Goal: Information Seeking & Learning: Find specific fact

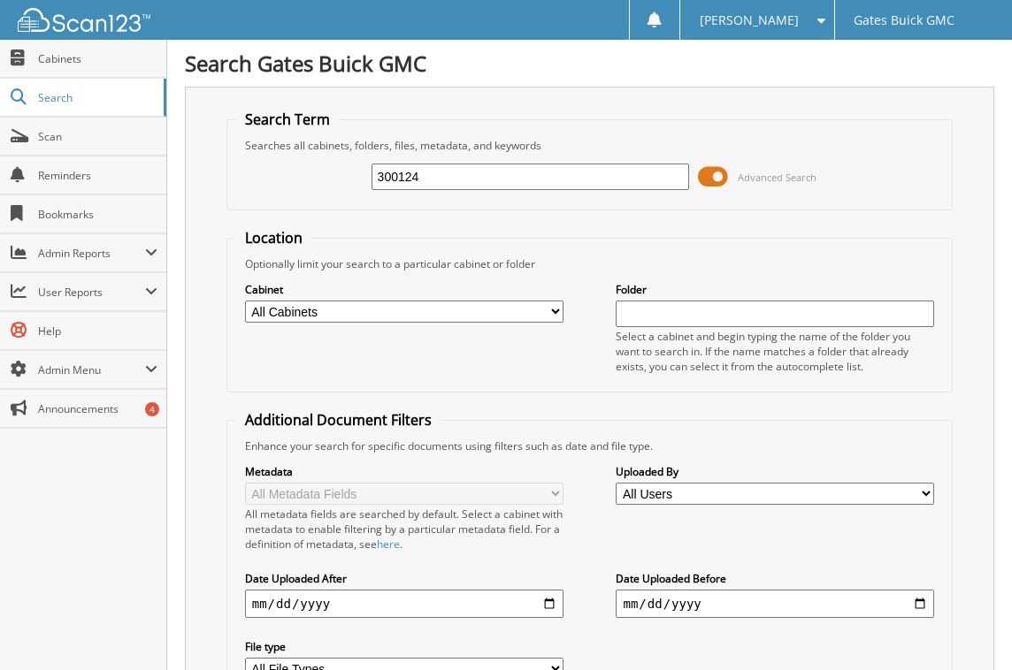
type input "300124"
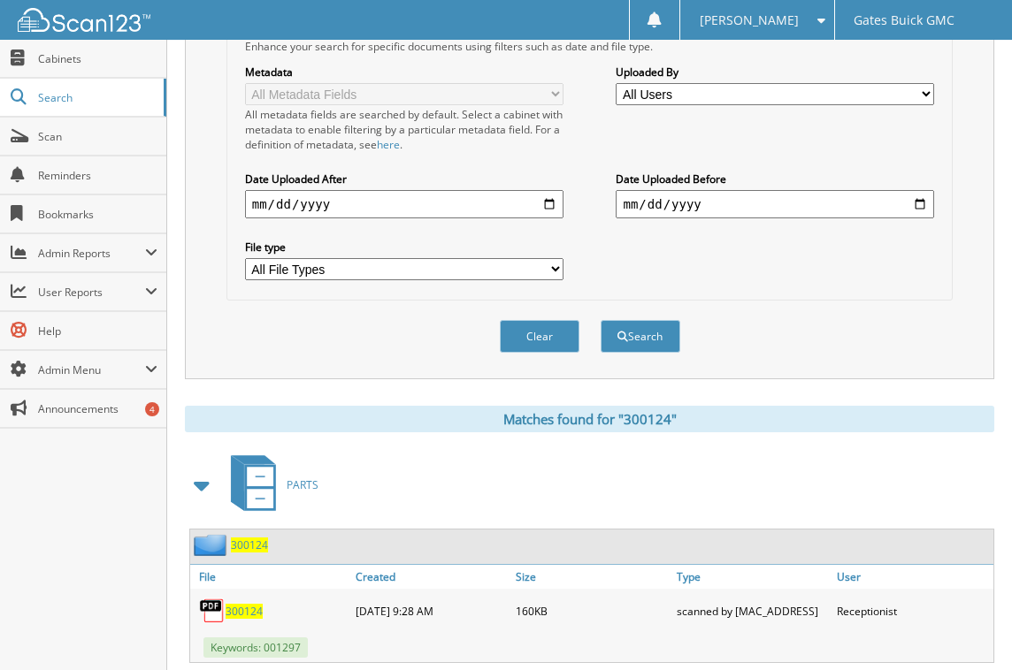
scroll to position [424, 0]
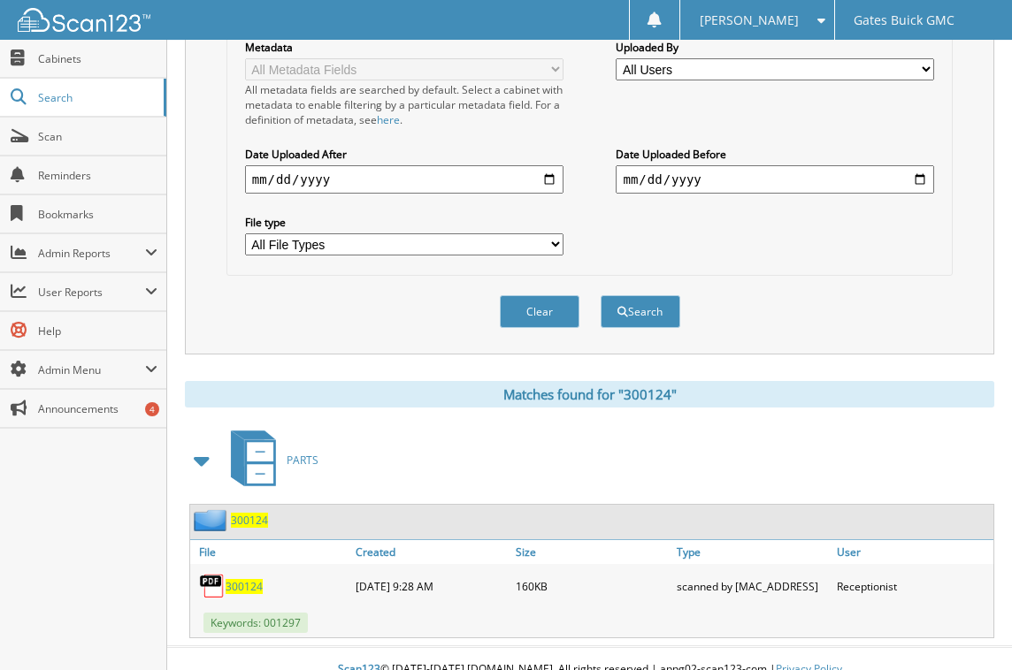
click at [239, 579] on span "300124" at bounding box center [243, 586] width 37 height 15
click at [928, 283] on div "Clear Search" at bounding box center [589, 312] width 727 height 72
click at [394, 300] on div "Clear Search" at bounding box center [589, 312] width 727 height 72
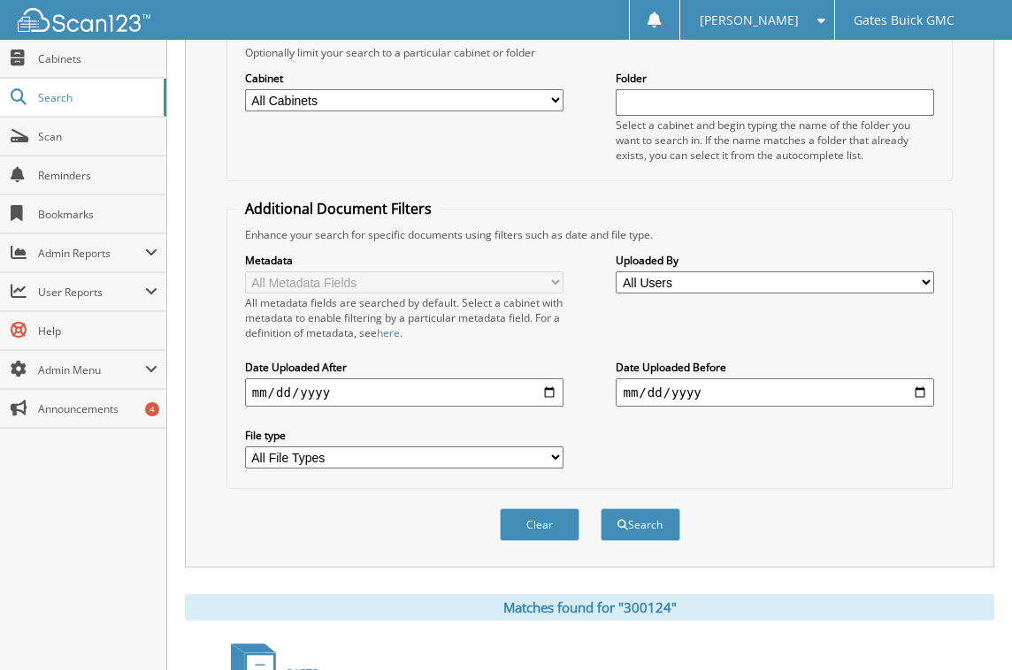
scroll to position [0, 0]
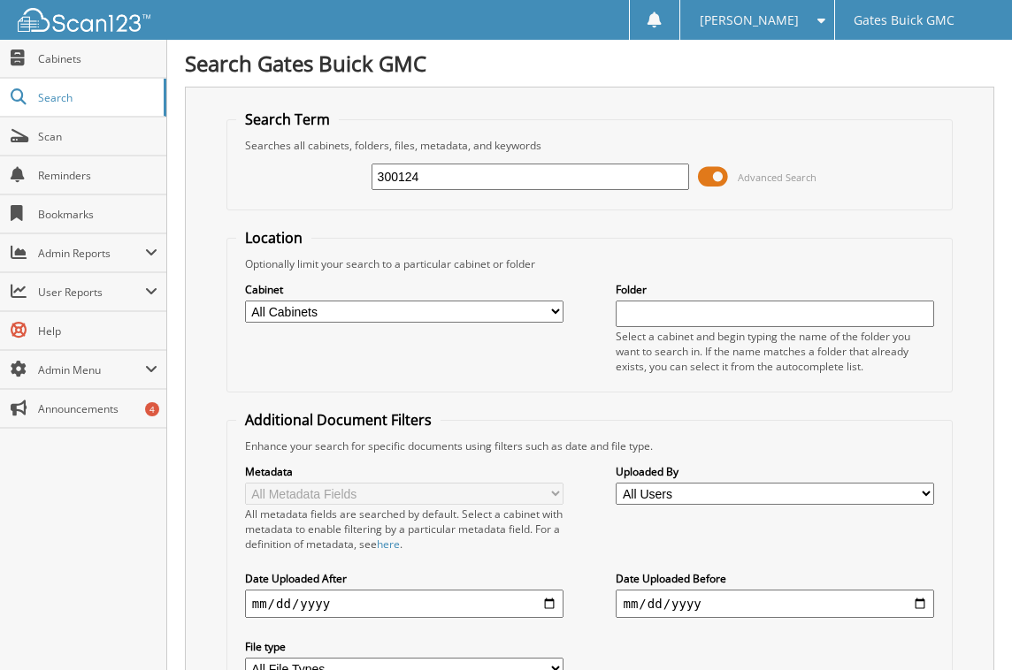
drag, startPoint x: 404, startPoint y: 176, endPoint x: 796, endPoint y: 138, distance: 393.6
click at [689, 153] on div "300124 Advanced Search" at bounding box center [589, 177] width 707 height 48
type input "300144"
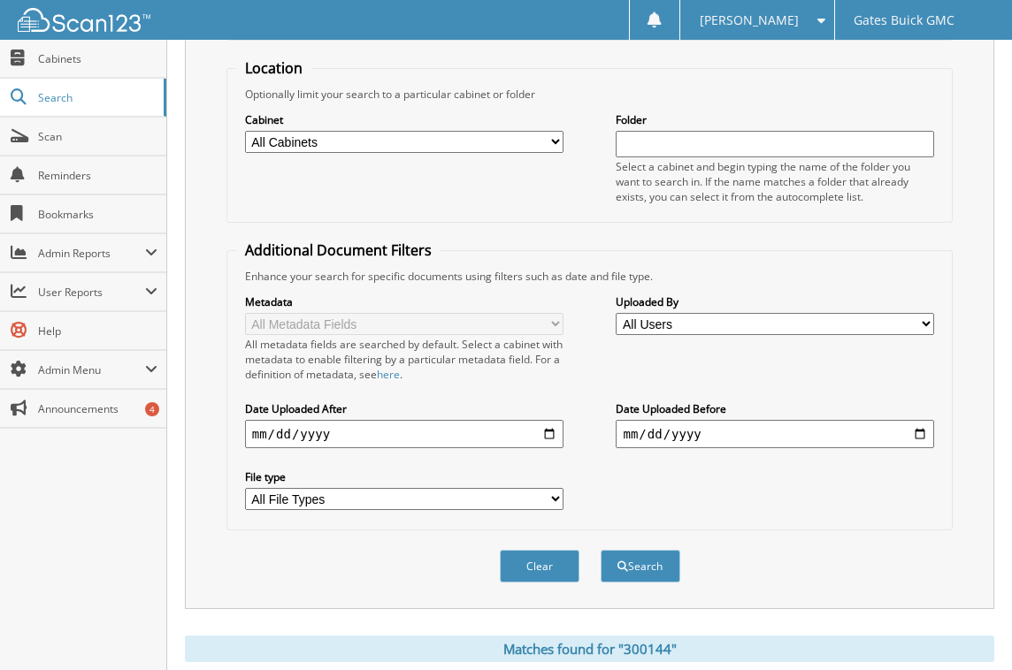
scroll to position [424, 0]
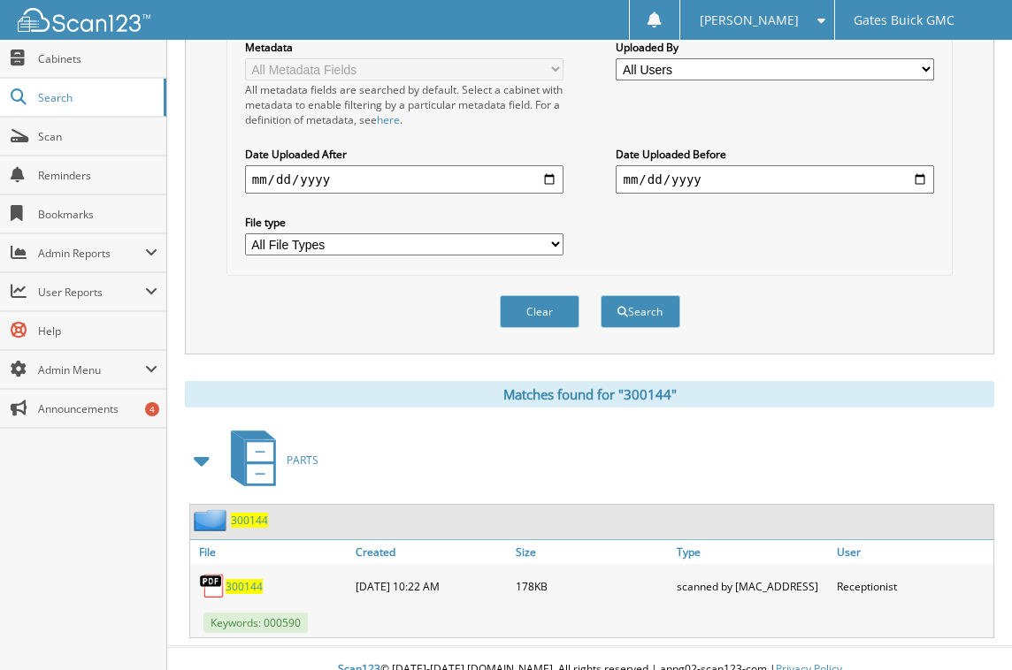
click at [244, 579] on span "300144" at bounding box center [243, 586] width 37 height 15
